Goal: Use online tool/utility: Utilize a website feature to perform a specific function

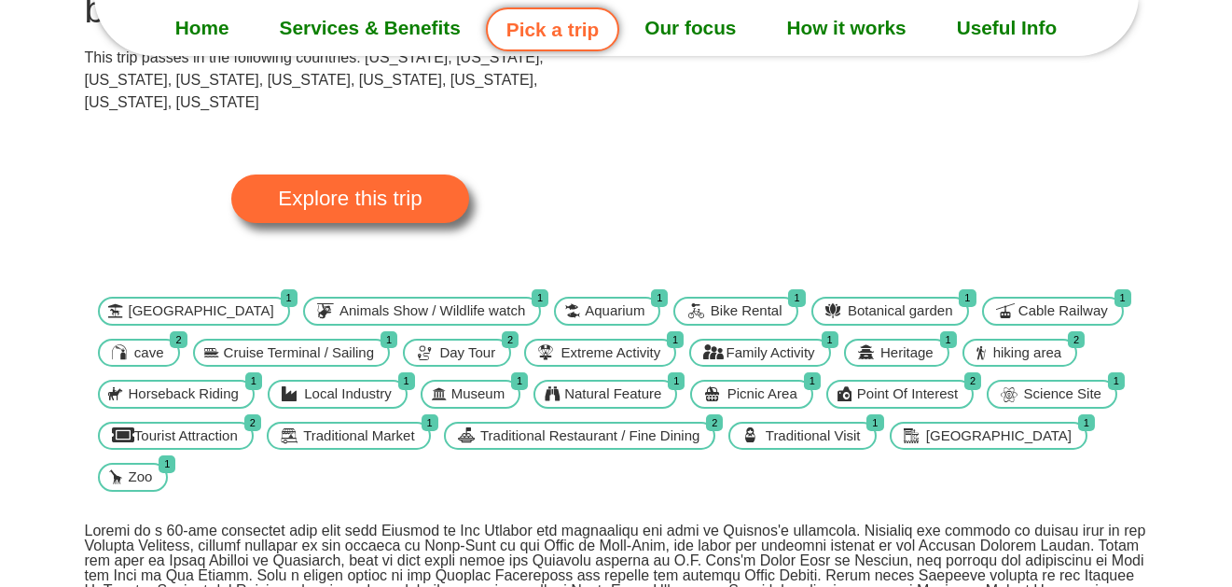
scroll to position [251, 0]
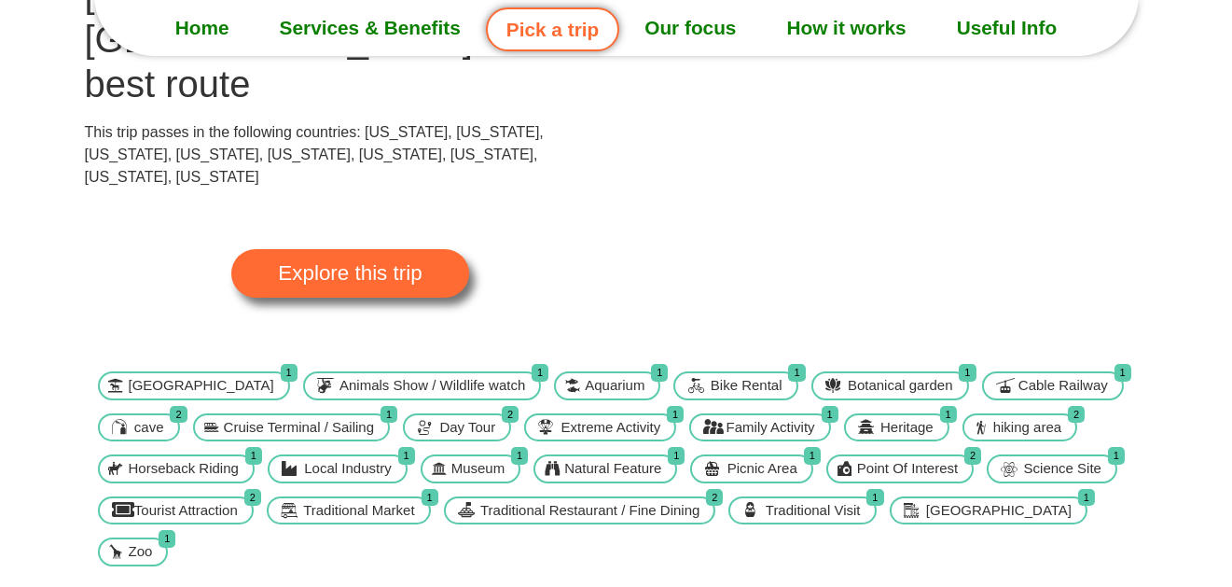
click at [383, 263] on span "Explore this trip" at bounding box center [350, 273] width 144 height 21
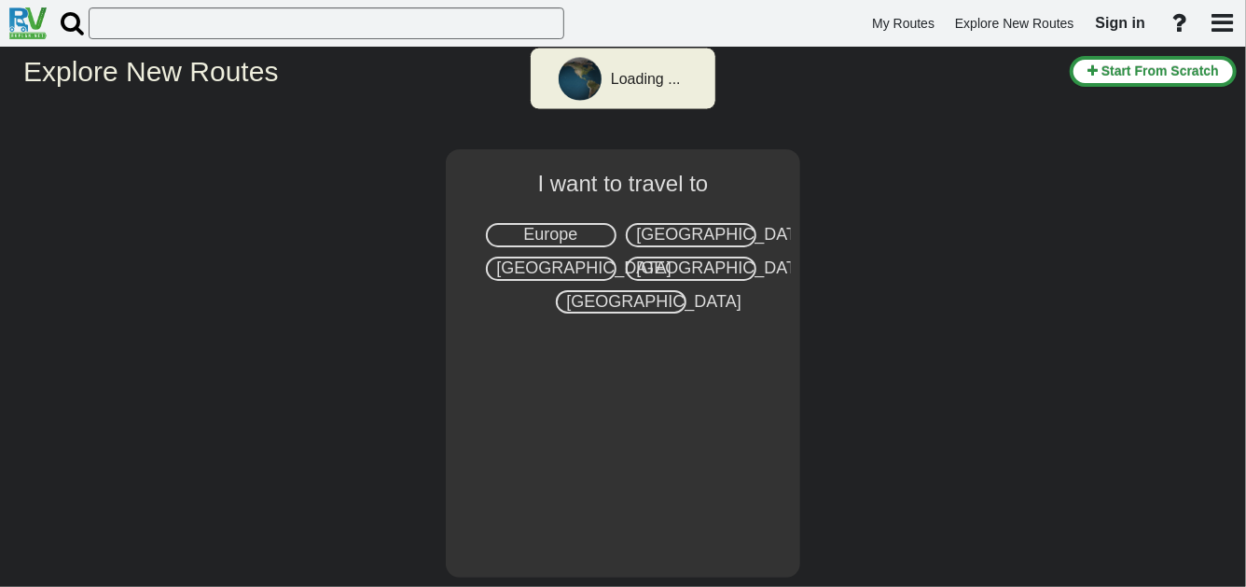
select select "number:2"
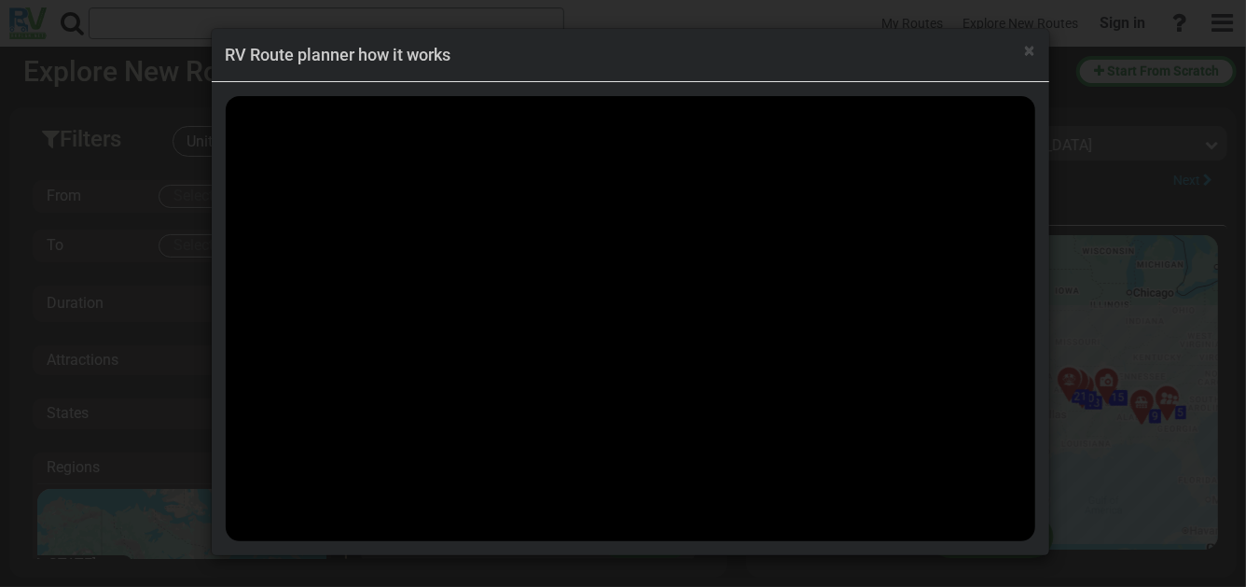
scroll to position [47336, 0]
click at [1030, 49] on span "×" at bounding box center [1030, 50] width 10 height 22
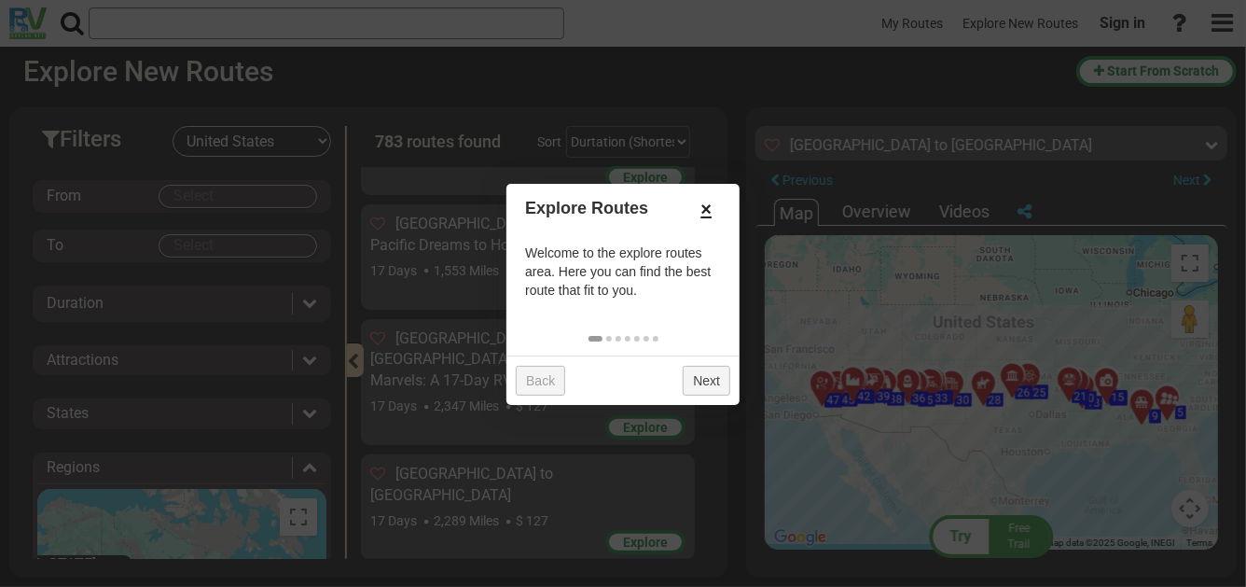
click at [705, 206] on link "×" at bounding box center [706, 209] width 30 height 32
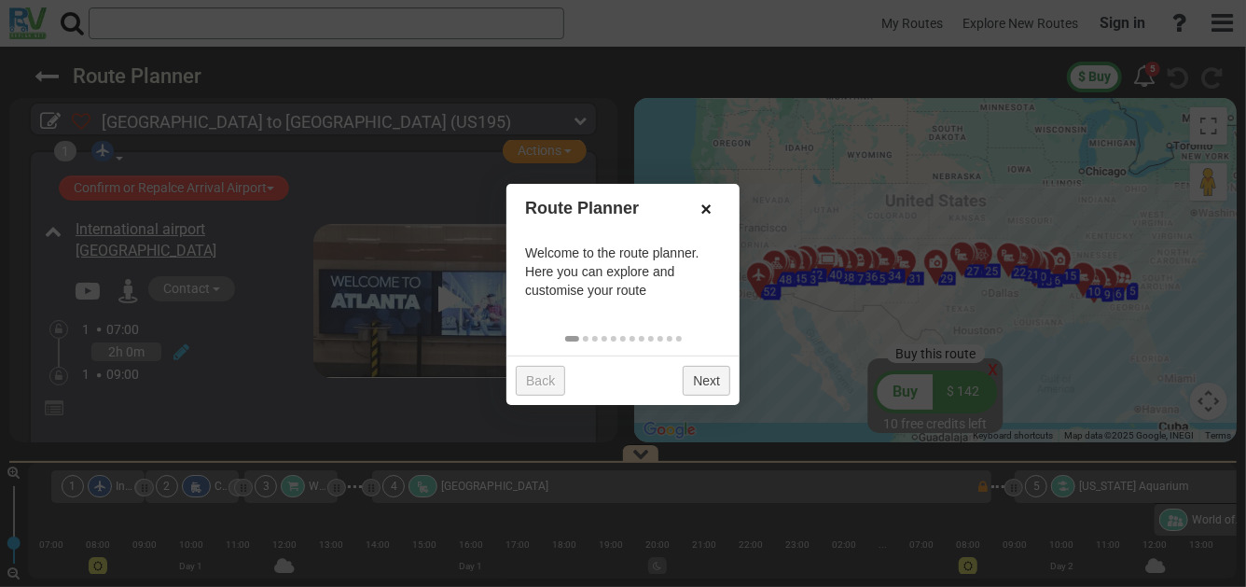
click at [703, 207] on link "×" at bounding box center [706, 209] width 30 height 32
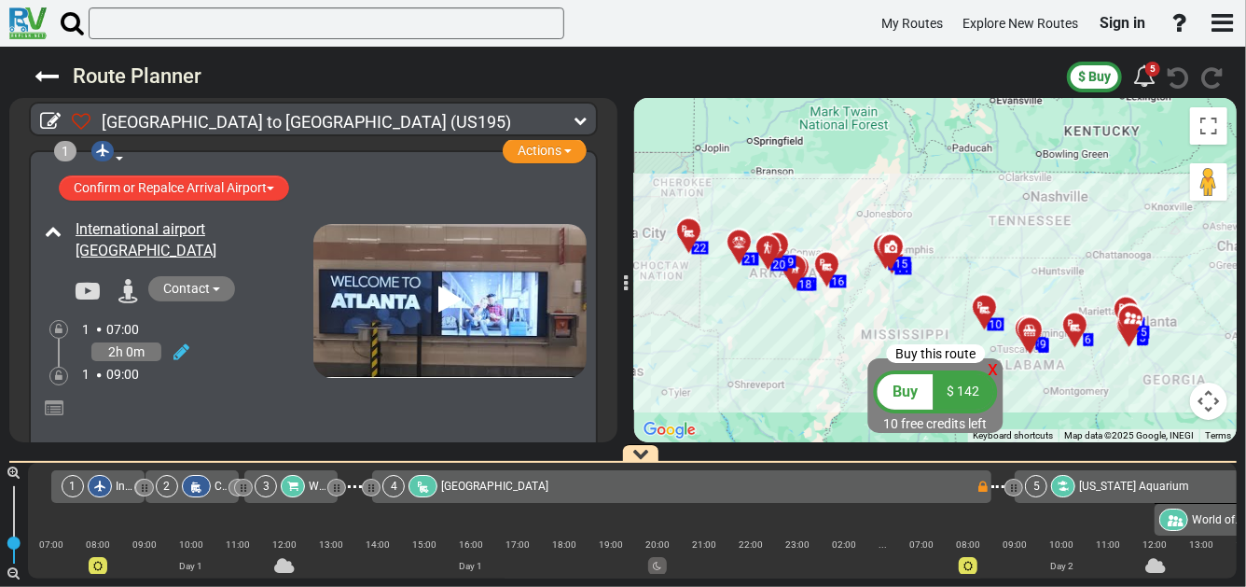
drag, startPoint x: 1160, startPoint y: 357, endPoint x: 967, endPoint y: 208, distance: 243.4
click at [968, 209] on div "To activate drag with keyboard, press Alt + Enter. Once in keyboard drag state,…" at bounding box center [935, 270] width 603 height 344
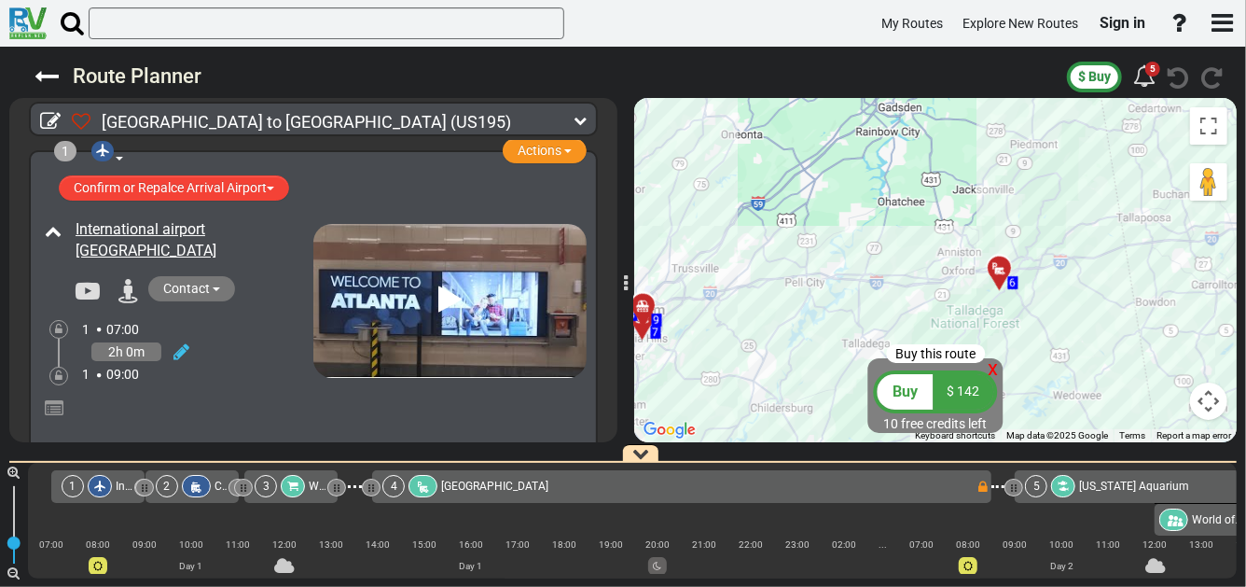
drag, startPoint x: 1141, startPoint y: 398, endPoint x: 1004, endPoint y: 172, distance: 265.0
click at [1004, 173] on div "To activate drag with keyboard, press Alt + Enter. Once in keyboard drag state,…" at bounding box center [935, 270] width 603 height 344
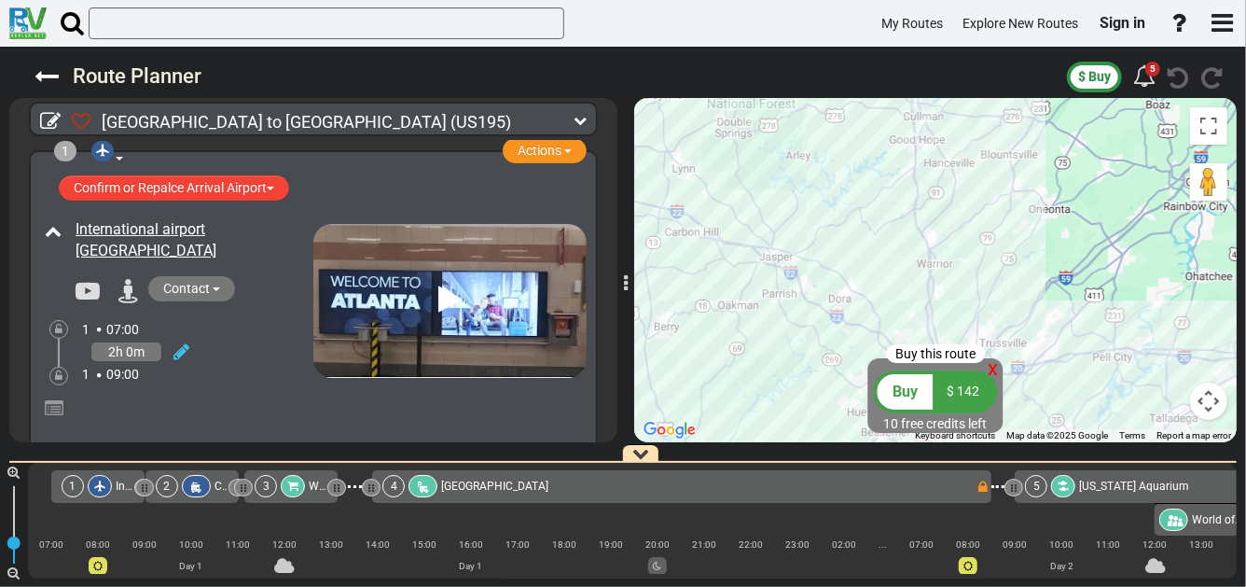
drag, startPoint x: 776, startPoint y: 313, endPoint x: 1050, endPoint y: 383, distance: 282.4
click at [1088, 388] on div "To activate drag with keyboard, press Alt + Enter. Once in keyboard drag state,…" at bounding box center [935, 270] width 603 height 344
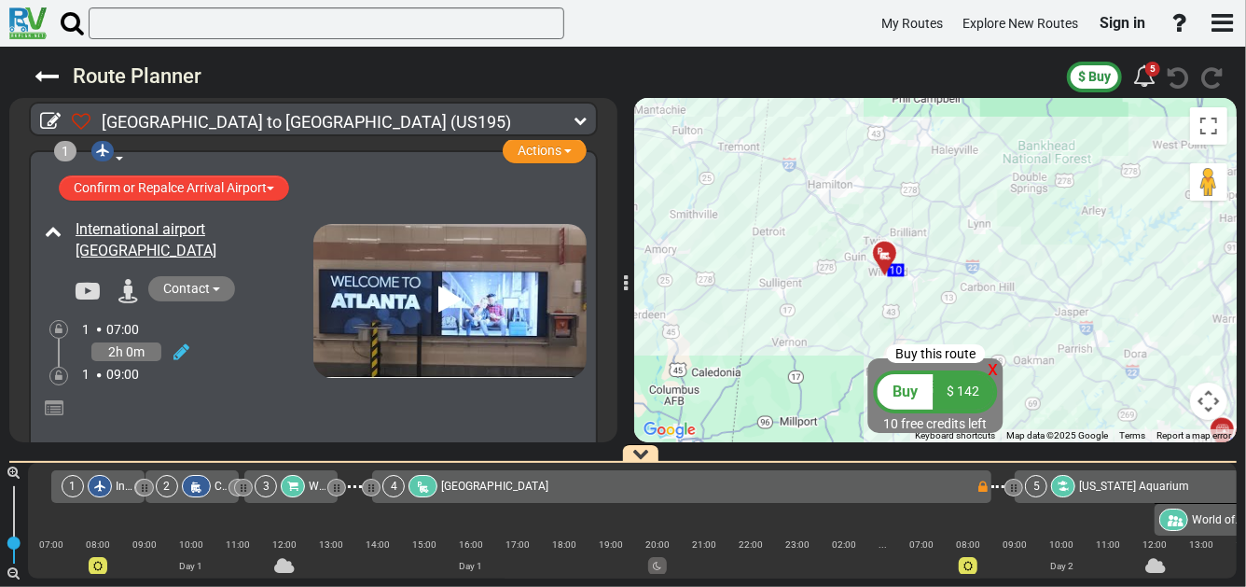
drag, startPoint x: 705, startPoint y: 260, endPoint x: 1002, endPoint y: 317, distance: 302.1
click at [1002, 317] on div "To activate drag with keyboard, press Alt + Enter. Once in keyboard drag state,…" at bounding box center [935, 270] width 603 height 344
click at [884, 257] on div at bounding box center [891, 260] width 31 height 29
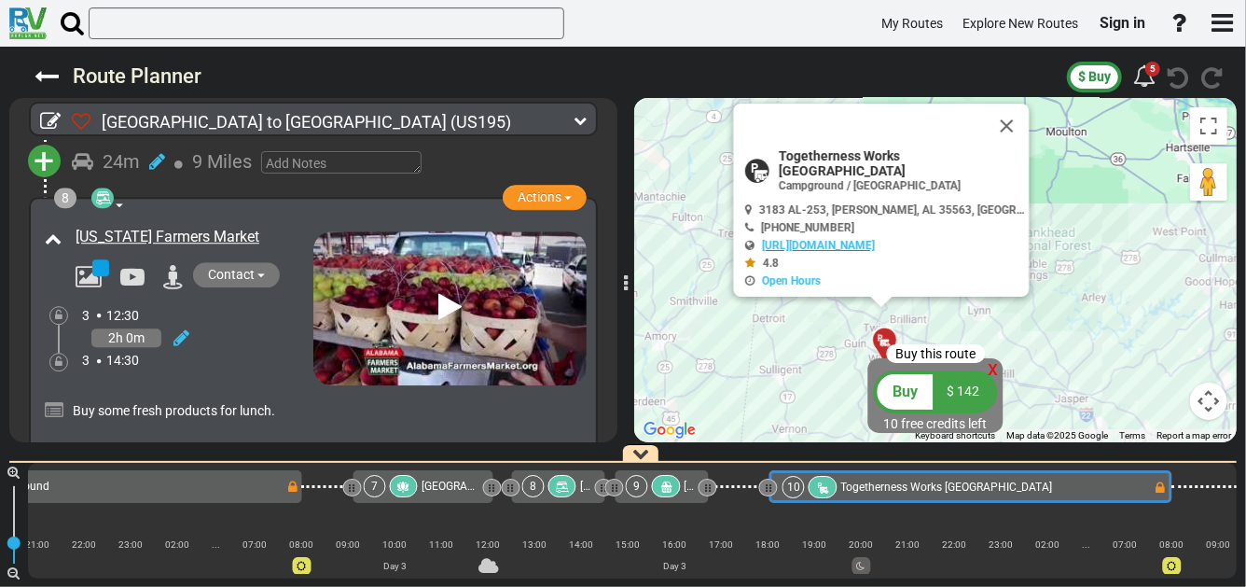
scroll to position [0, 1906]
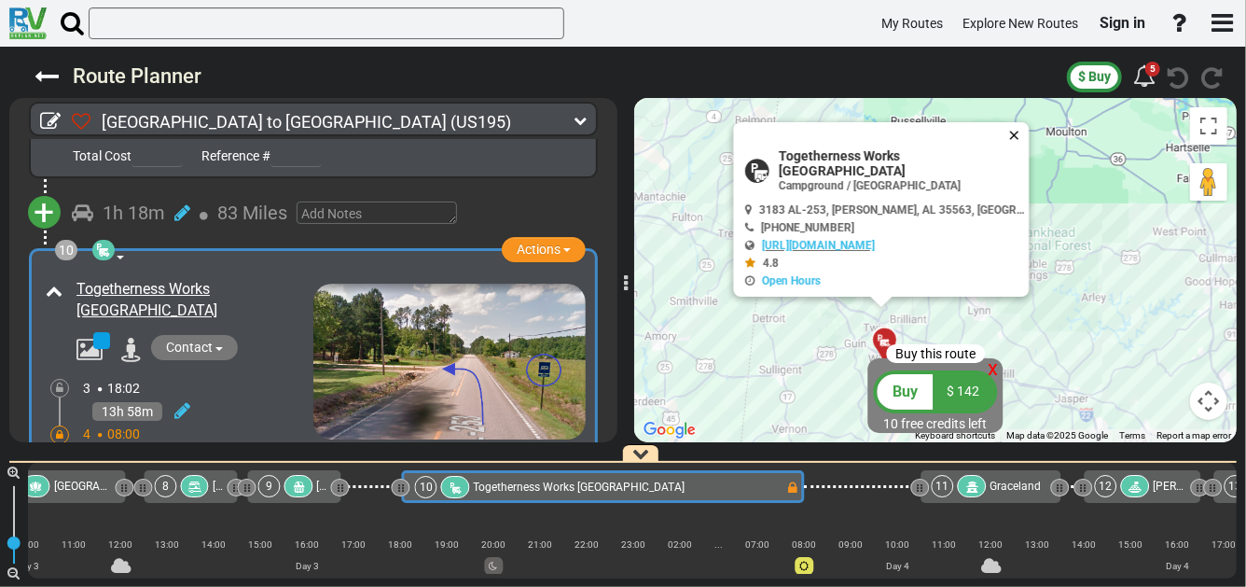
click at [1012, 146] on button "Close" at bounding box center [1019, 135] width 22 height 26
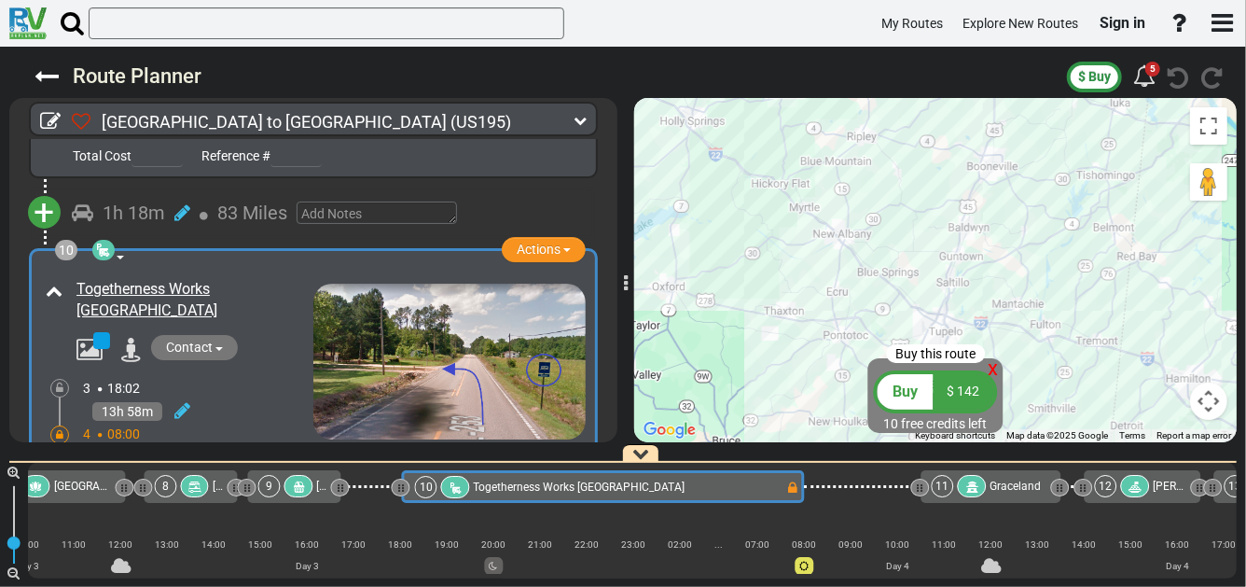
drag, startPoint x: 836, startPoint y: 198, endPoint x: 1163, endPoint y: 299, distance: 342.6
click at [1194, 307] on div "To activate drag with keyboard, press Alt + Enter. Once in keyboard drag state,…" at bounding box center [935, 270] width 603 height 344
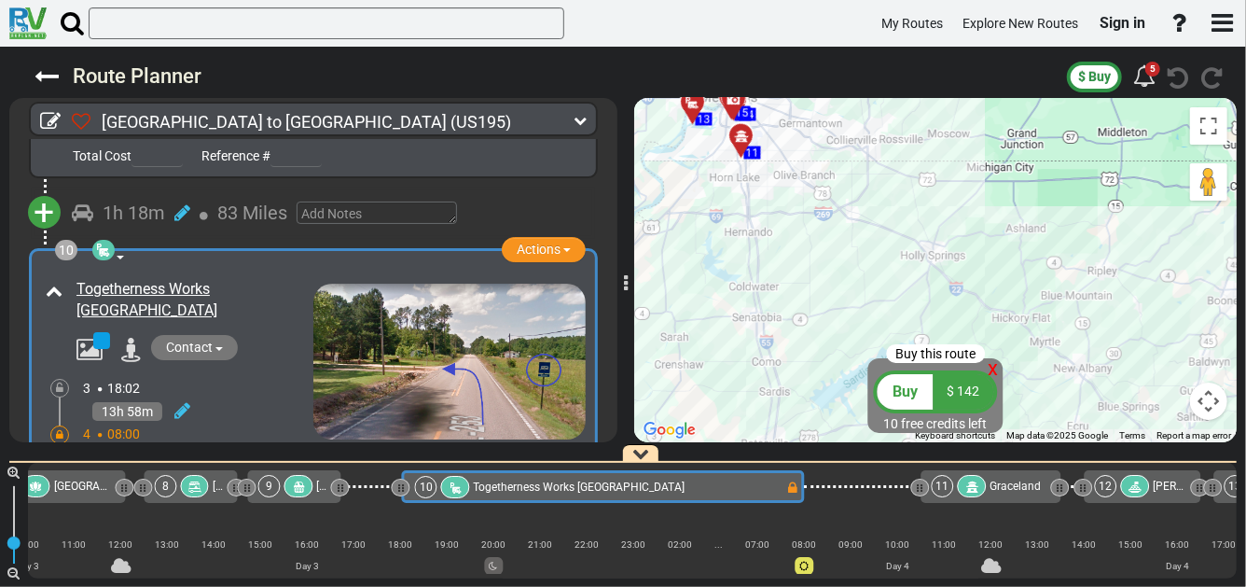
drag, startPoint x: 899, startPoint y: 188, endPoint x: 1145, endPoint y: 316, distance: 277.1
click at [1144, 319] on div "To activate drag with keyboard, press Alt + Enter. Once in keyboard drag state,…" at bounding box center [935, 270] width 603 height 344
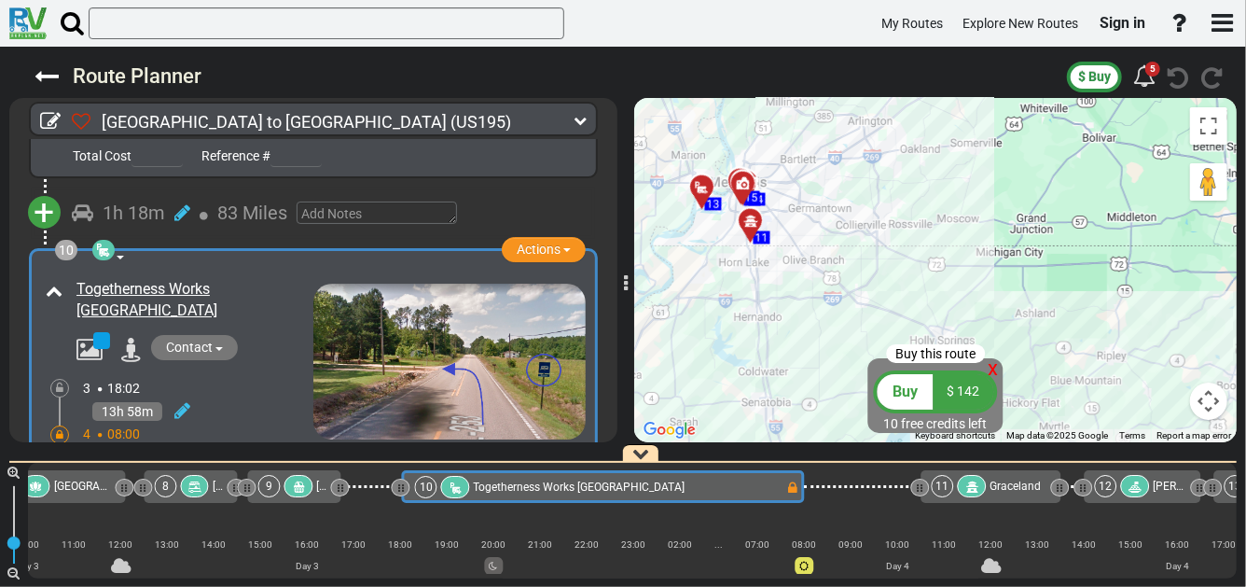
drag, startPoint x: 856, startPoint y: 208, endPoint x: 863, endPoint y: 292, distance: 84.2
click at [863, 297] on div "To activate drag with keyboard, press Alt + Enter. Once in keyboard drag state,…" at bounding box center [935, 270] width 603 height 344
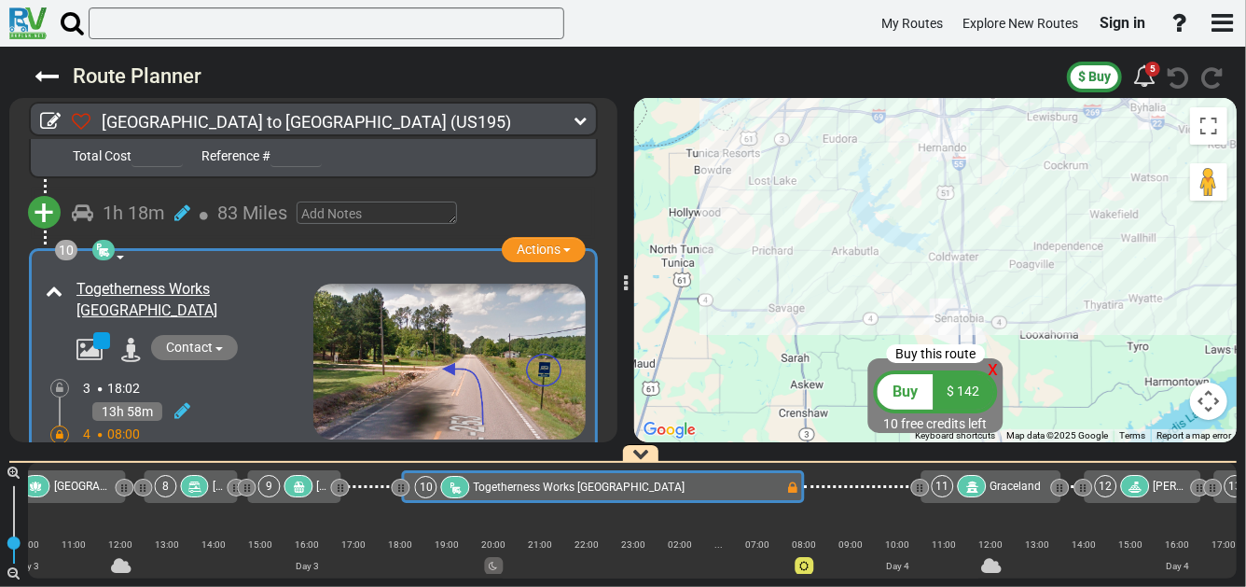
drag, startPoint x: 827, startPoint y: 260, endPoint x: 876, endPoint y: 50, distance: 215.7
click at [876, 50] on div "Route Planner $ Buy 5" at bounding box center [623, 317] width 1246 height 540
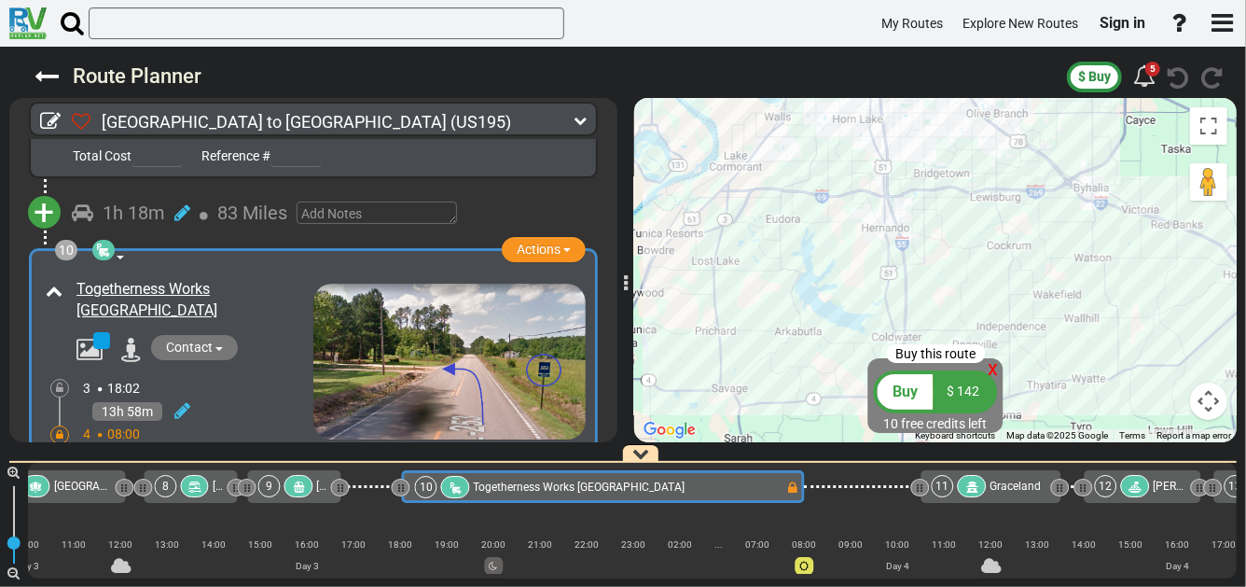
drag, startPoint x: 893, startPoint y: 235, endPoint x: 835, endPoint y: 319, distance: 102.0
click at [836, 324] on div "To activate drag with keyboard, press Alt + Enter. Once in keyboard drag state,…" at bounding box center [935, 270] width 603 height 344
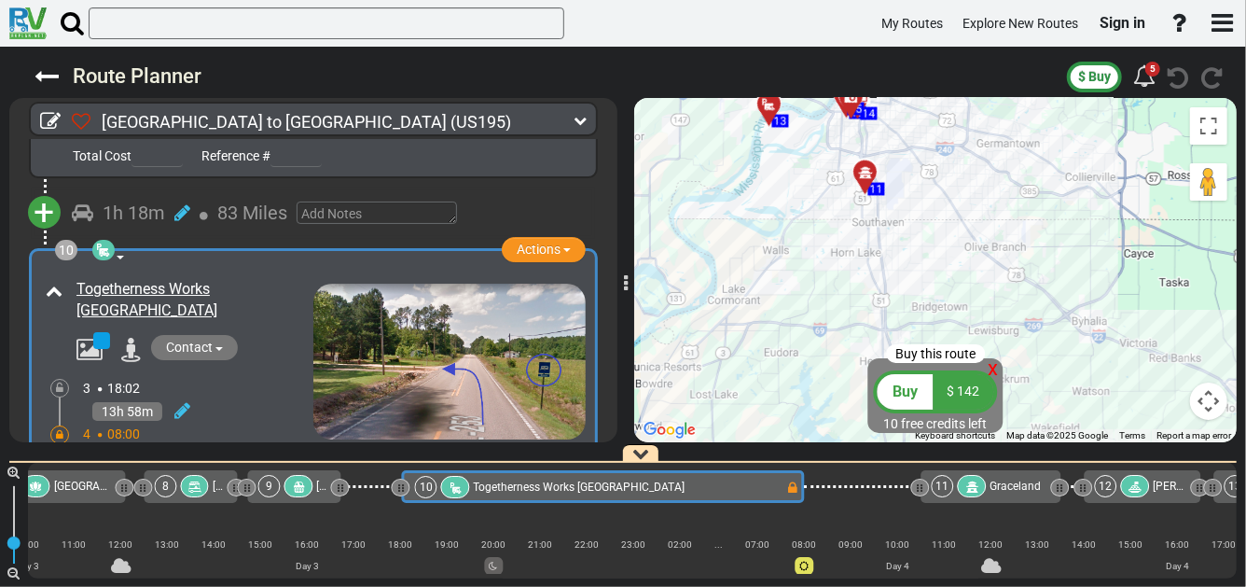
drag, startPoint x: 835, startPoint y: 147, endPoint x: 835, endPoint y: 277, distance: 129.7
click at [836, 279] on div "To activate drag with keyboard, press Alt + Enter. Once in keyboard drag state,…" at bounding box center [935, 270] width 603 height 344
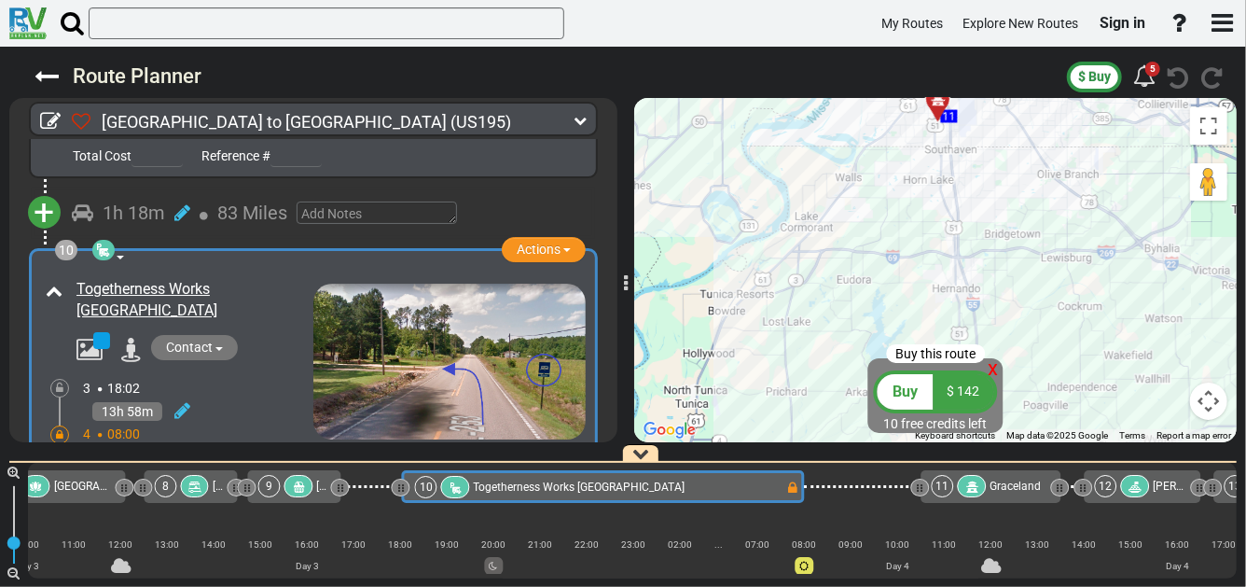
drag, startPoint x: 901, startPoint y: 297, endPoint x: 904, endPoint y: 209, distance: 87.7
click at [904, 209] on div "To activate drag with keyboard, press Alt + Enter. Once in keyboard drag state,…" at bounding box center [935, 270] width 603 height 344
click at [994, 370] on span "x" at bounding box center [994, 367] width 10 height 23
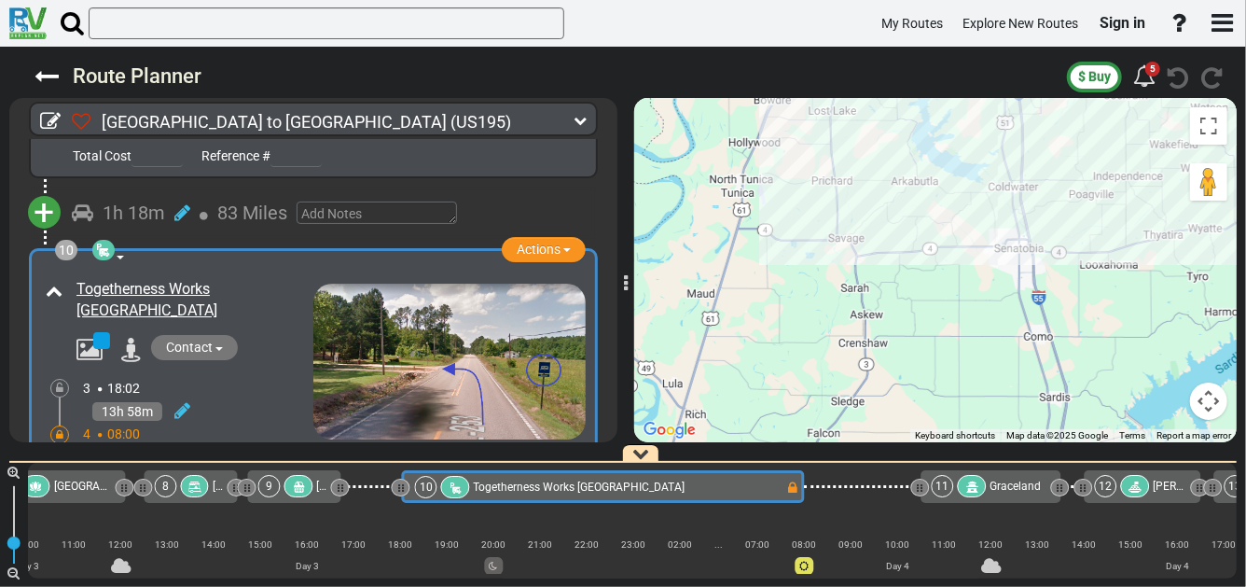
drag, startPoint x: 922, startPoint y: 382, endPoint x: 967, endPoint y: 163, distance: 223.0
click at [967, 163] on div "To activate drag with keyboard, press Alt + Enter. Once in keyboard drag state,…" at bounding box center [935, 270] width 603 height 344
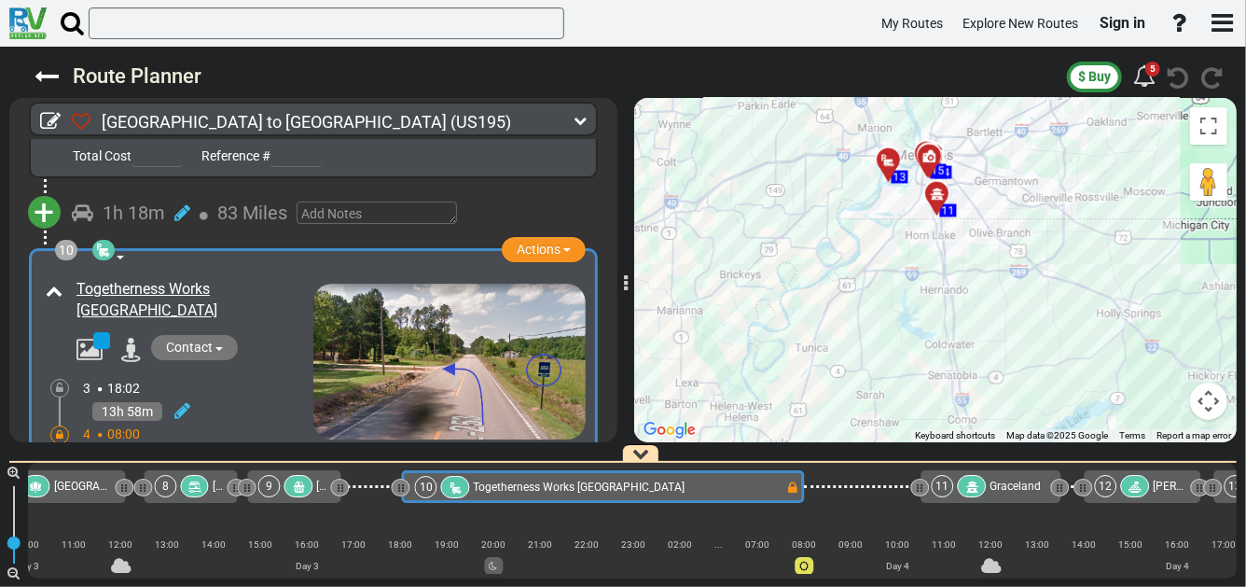
drag, startPoint x: 935, startPoint y: 251, endPoint x: 903, endPoint y: 359, distance: 112.8
click at [903, 359] on div "To activate drag with keyboard, press Alt + Enter. Once in keyboard drag state,…" at bounding box center [935, 270] width 603 height 344
